Goal: Information Seeking & Learning: Learn about a topic

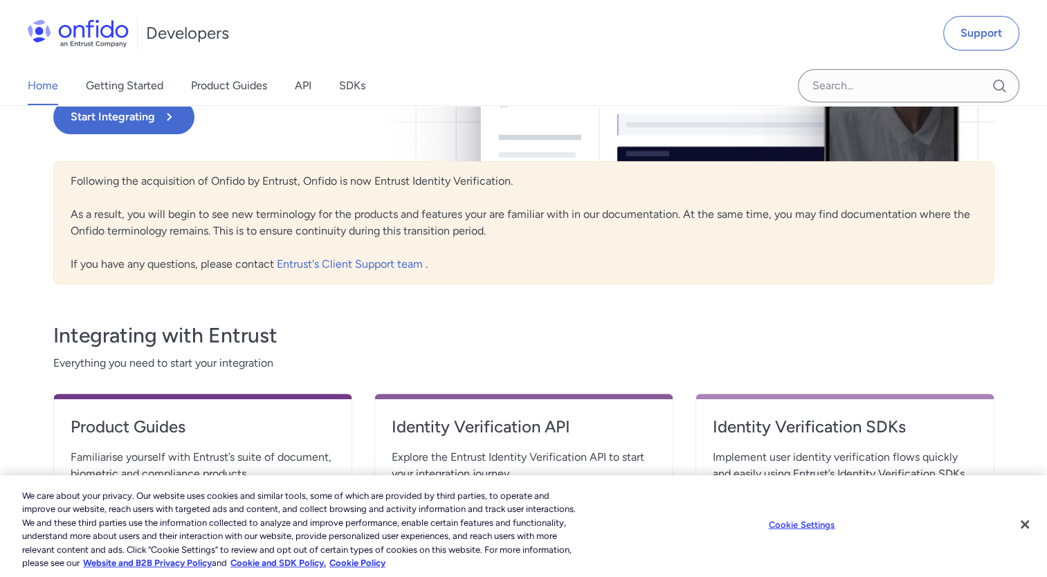
scroll to position [69, 0]
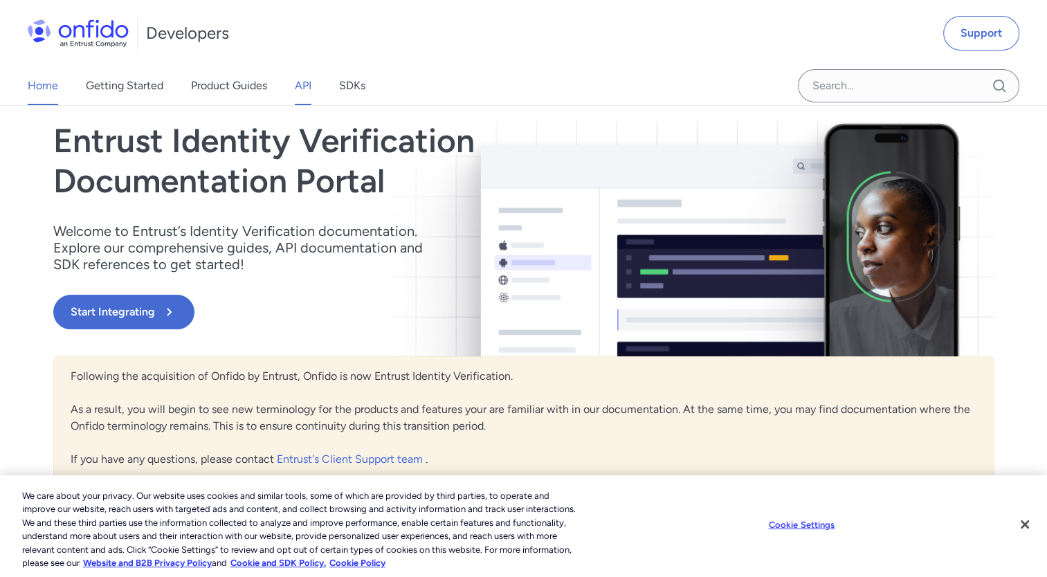
click at [305, 90] on link "API" at bounding box center [303, 85] width 17 height 39
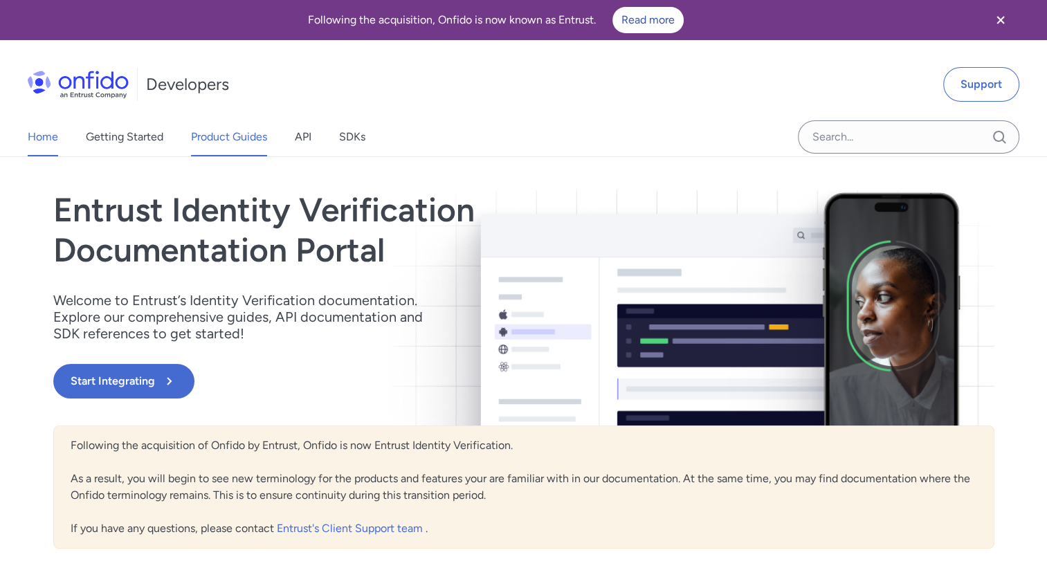
click at [250, 138] on link "Product Guides" at bounding box center [229, 137] width 76 height 39
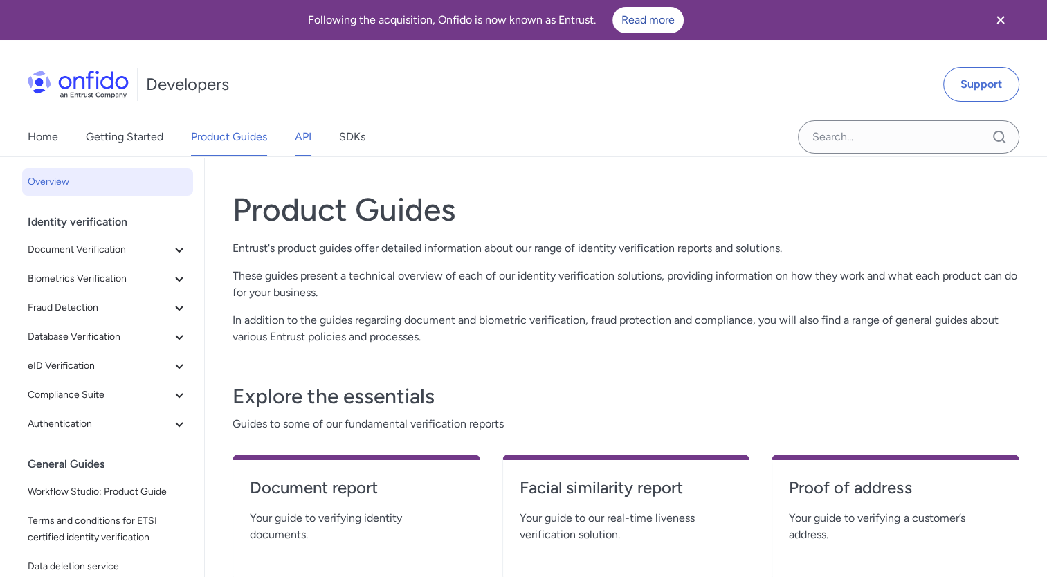
click at [305, 137] on link "API" at bounding box center [303, 137] width 17 height 39
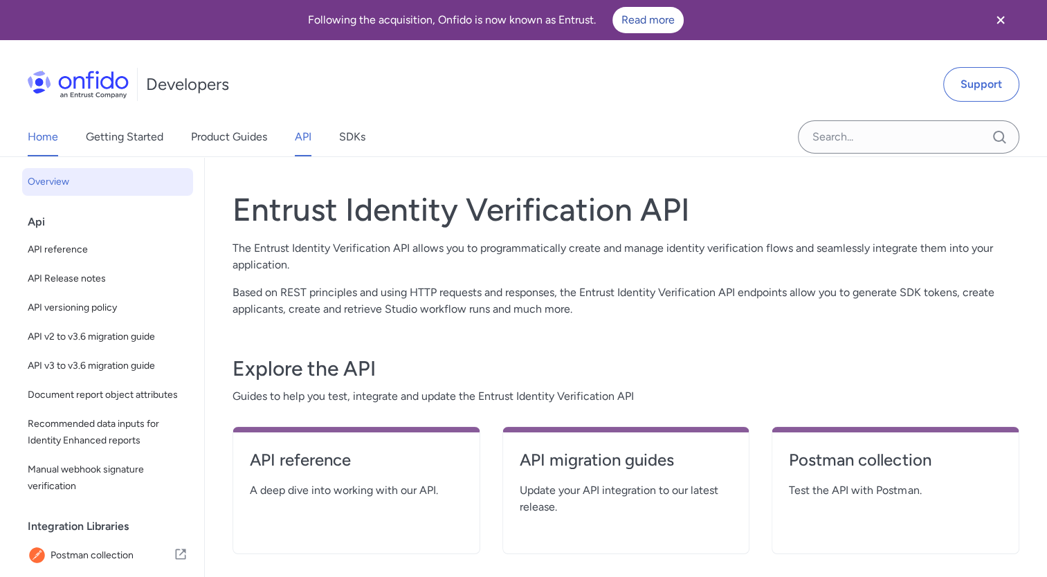
click at [45, 138] on link "Home" at bounding box center [43, 137] width 30 height 39
